Goal: Find specific page/section

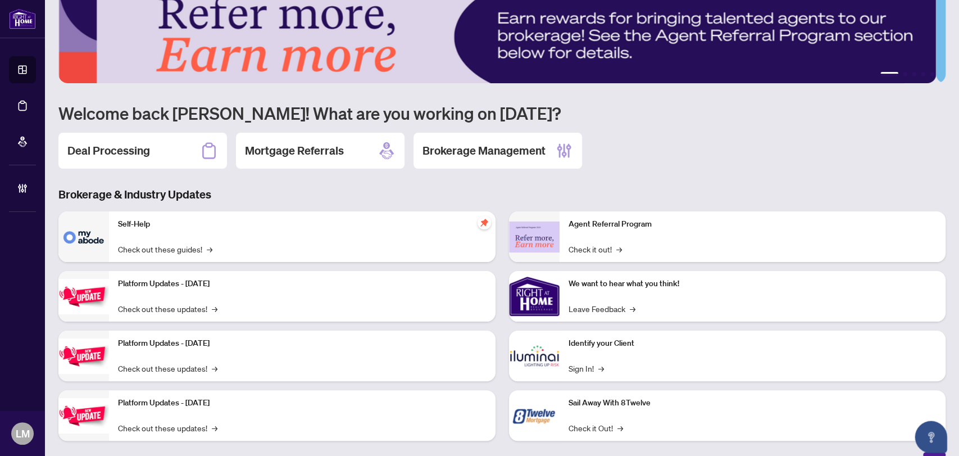
scroll to position [40, 0]
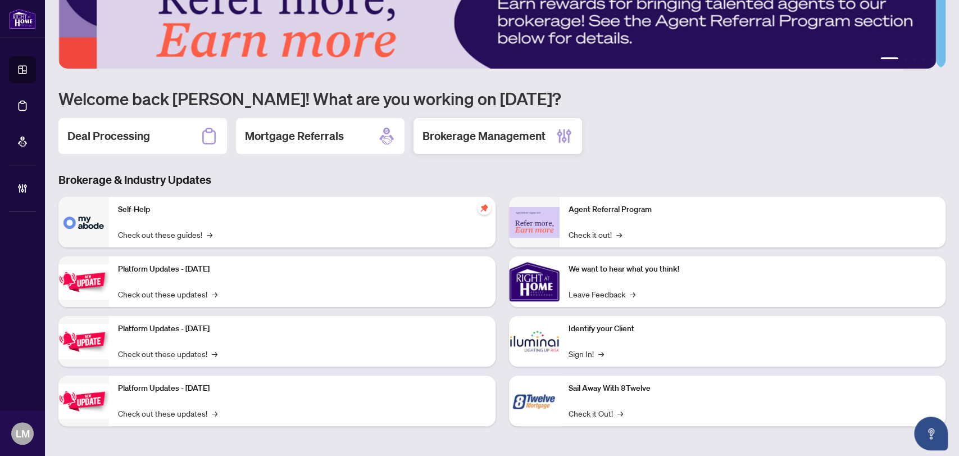
click at [494, 137] on h2 "Brokerage Management" at bounding box center [484, 136] width 123 height 16
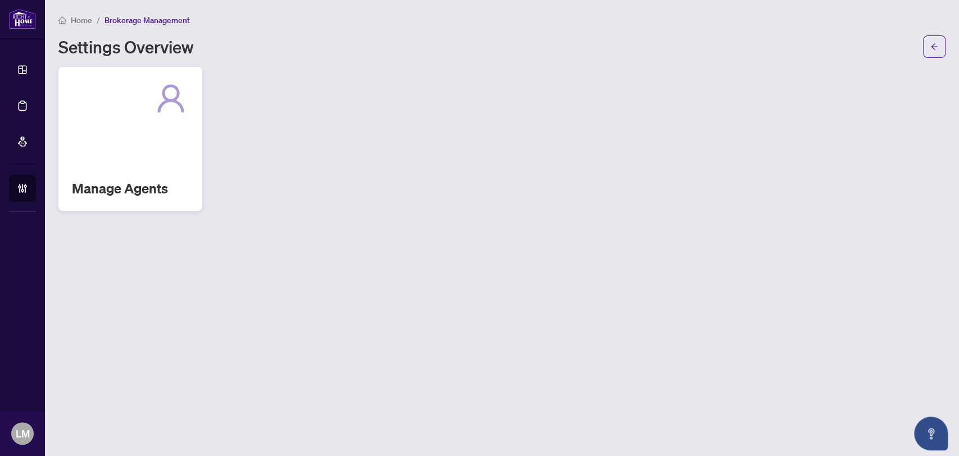
click at [109, 144] on div "Manage Agents" at bounding box center [130, 139] width 144 height 144
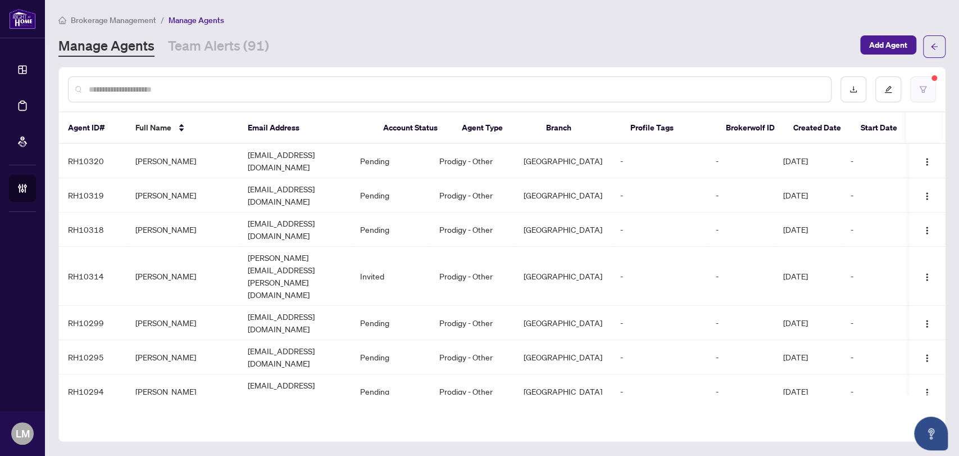
click at [922, 86] on icon "filter" at bounding box center [923, 89] width 7 height 6
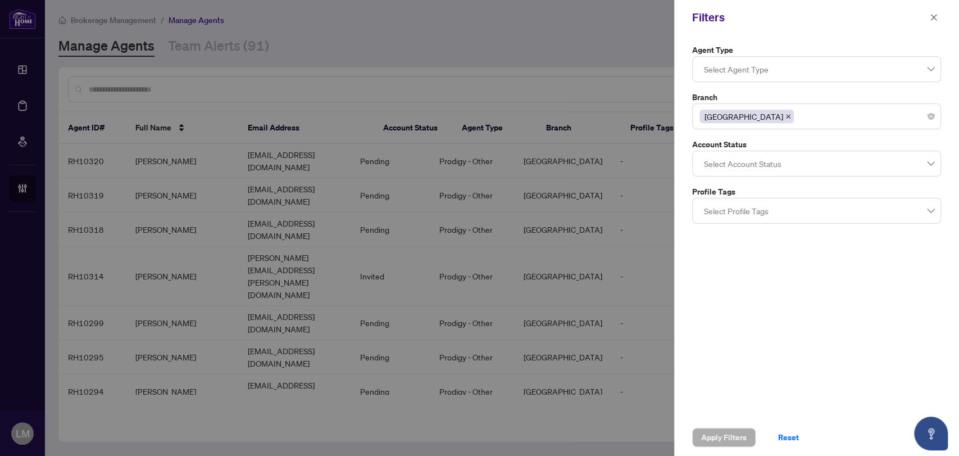
click at [566, 38] on div at bounding box center [479, 228] width 959 height 456
click at [932, 17] on icon "close" at bounding box center [934, 17] width 8 height 8
